Goal: Register for event/course

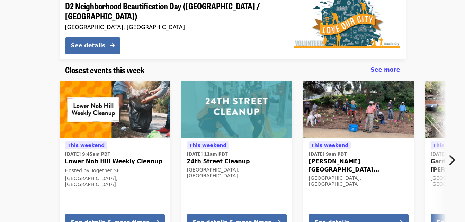
scroll to position [137, 0]
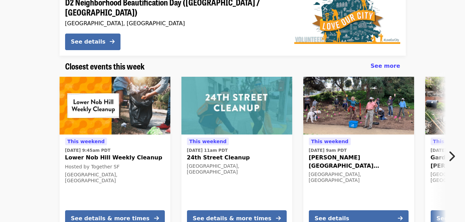
click at [125, 104] on img at bounding box center [115, 106] width 111 height 58
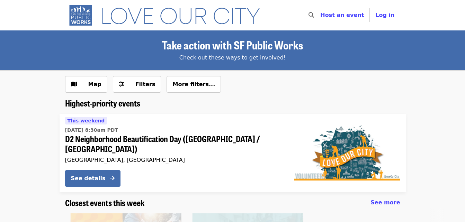
scroll to position [128, 0]
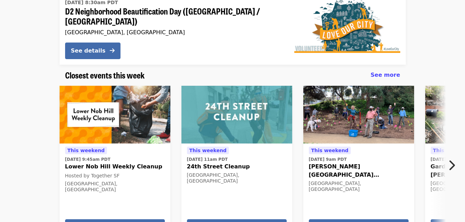
click at [453, 159] on icon "chevron-right icon" at bounding box center [451, 165] width 7 height 13
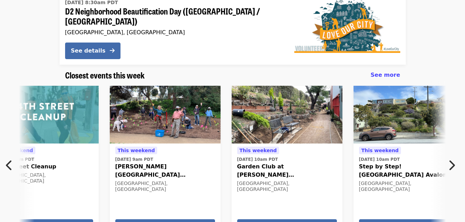
scroll to position [0, 251]
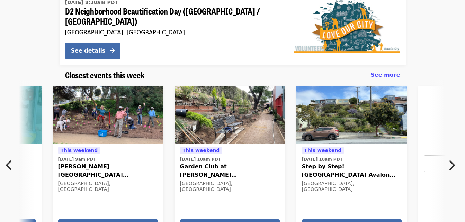
click at [453, 159] on icon "chevron-right icon" at bounding box center [451, 165] width 7 height 13
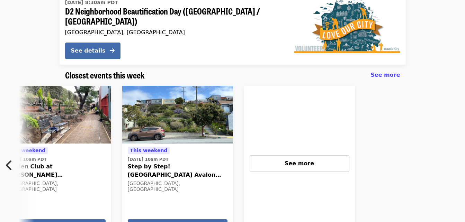
scroll to position [0, 427]
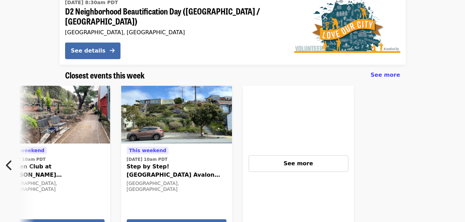
click at [7, 159] on icon "chevron-left icon" at bounding box center [9, 165] width 7 height 13
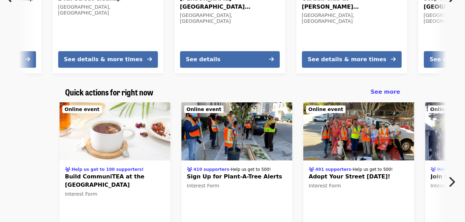
scroll to position [300, 0]
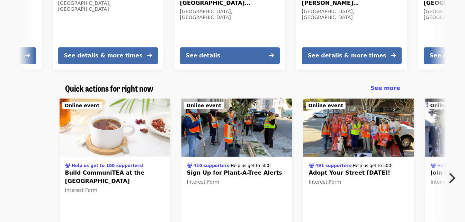
click at [451, 172] on icon "chevron-right icon" at bounding box center [451, 178] width 7 height 13
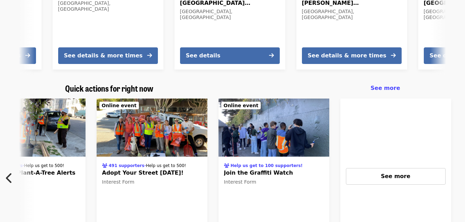
scroll to position [0, 305]
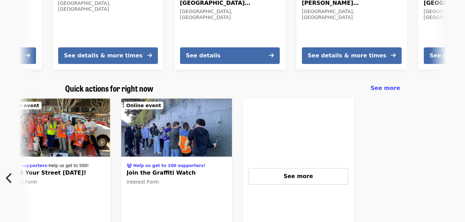
click at [5, 170] on button "Previous item" at bounding box center [11, 178] width 23 height 19
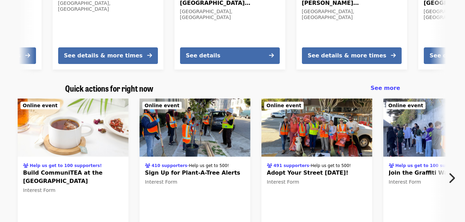
scroll to position [0, 0]
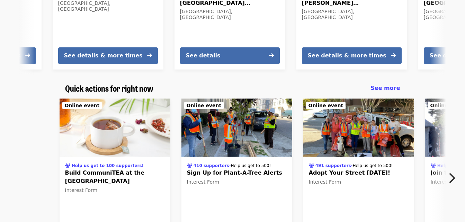
click at [454, 172] on icon "chevron-right icon" at bounding box center [451, 178] width 7 height 13
